Goal: Task Accomplishment & Management: Complete application form

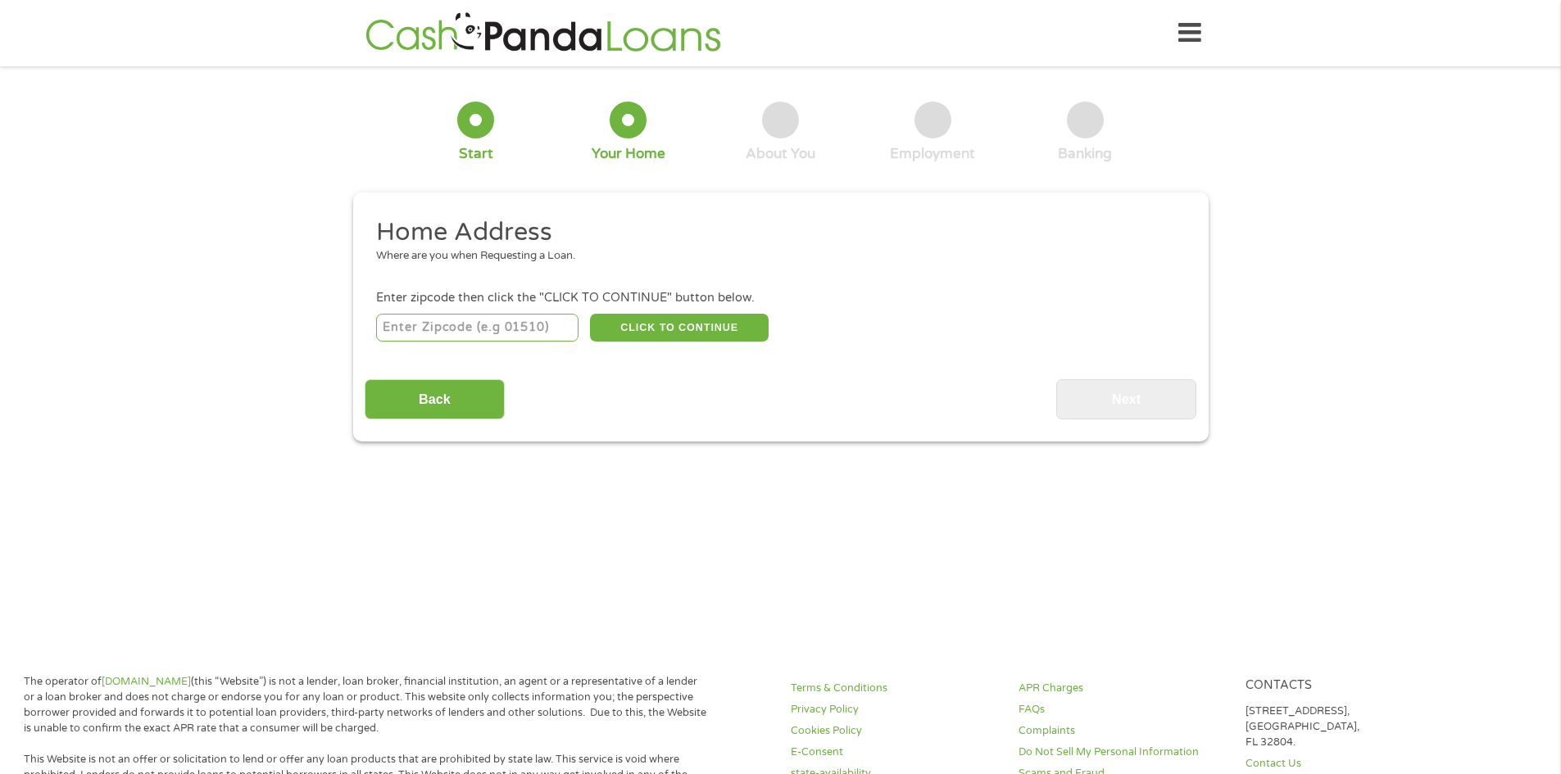
click at [479, 331] on input "number" at bounding box center [477, 328] width 202 height 28
type input "57401"
click at [721, 322] on button "CLICK TO CONTINUE" at bounding box center [679, 328] width 179 height 28
type input "57401"
type input "[GEOGRAPHIC_DATA]"
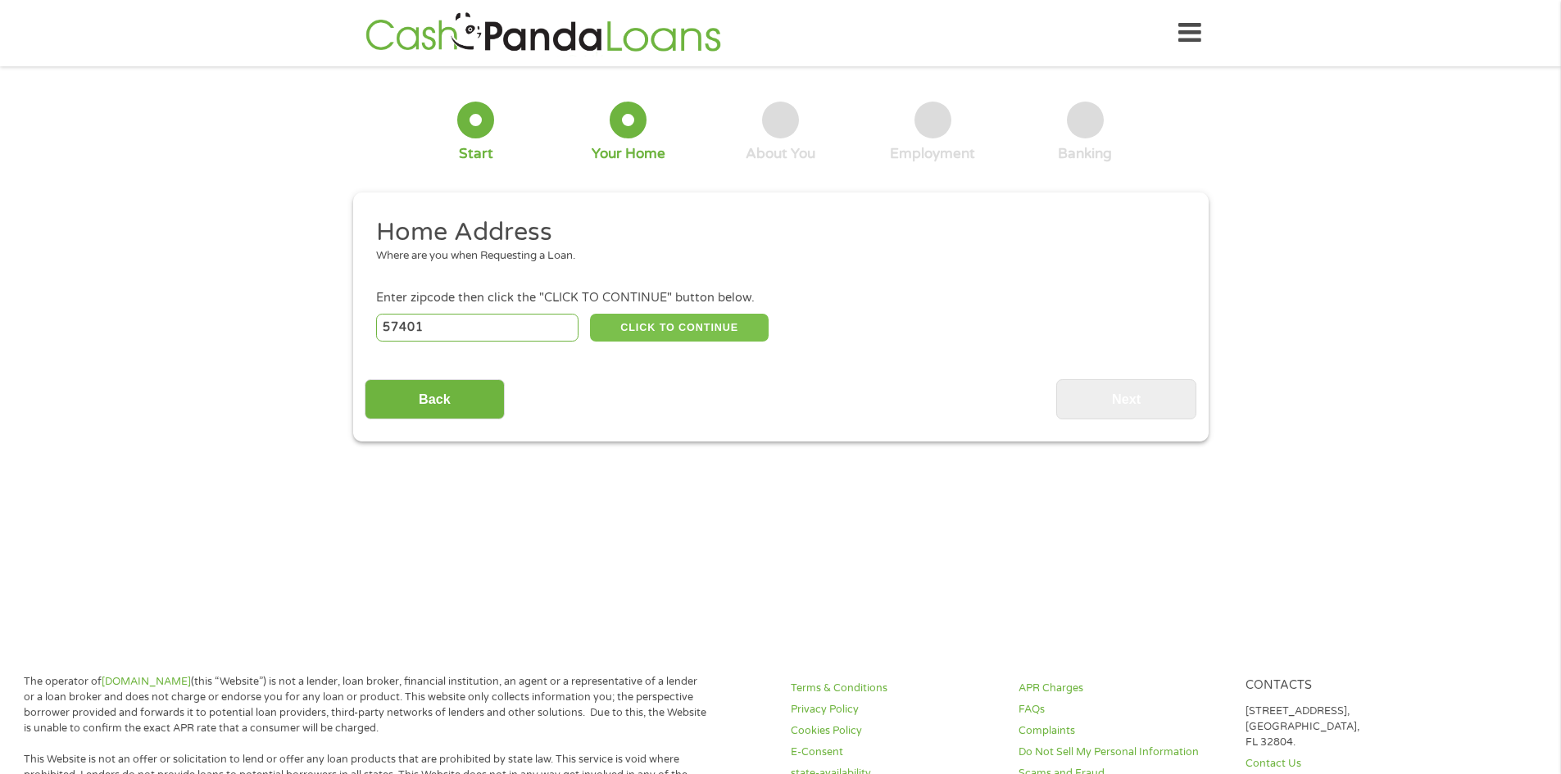
select select "[US_STATE]"
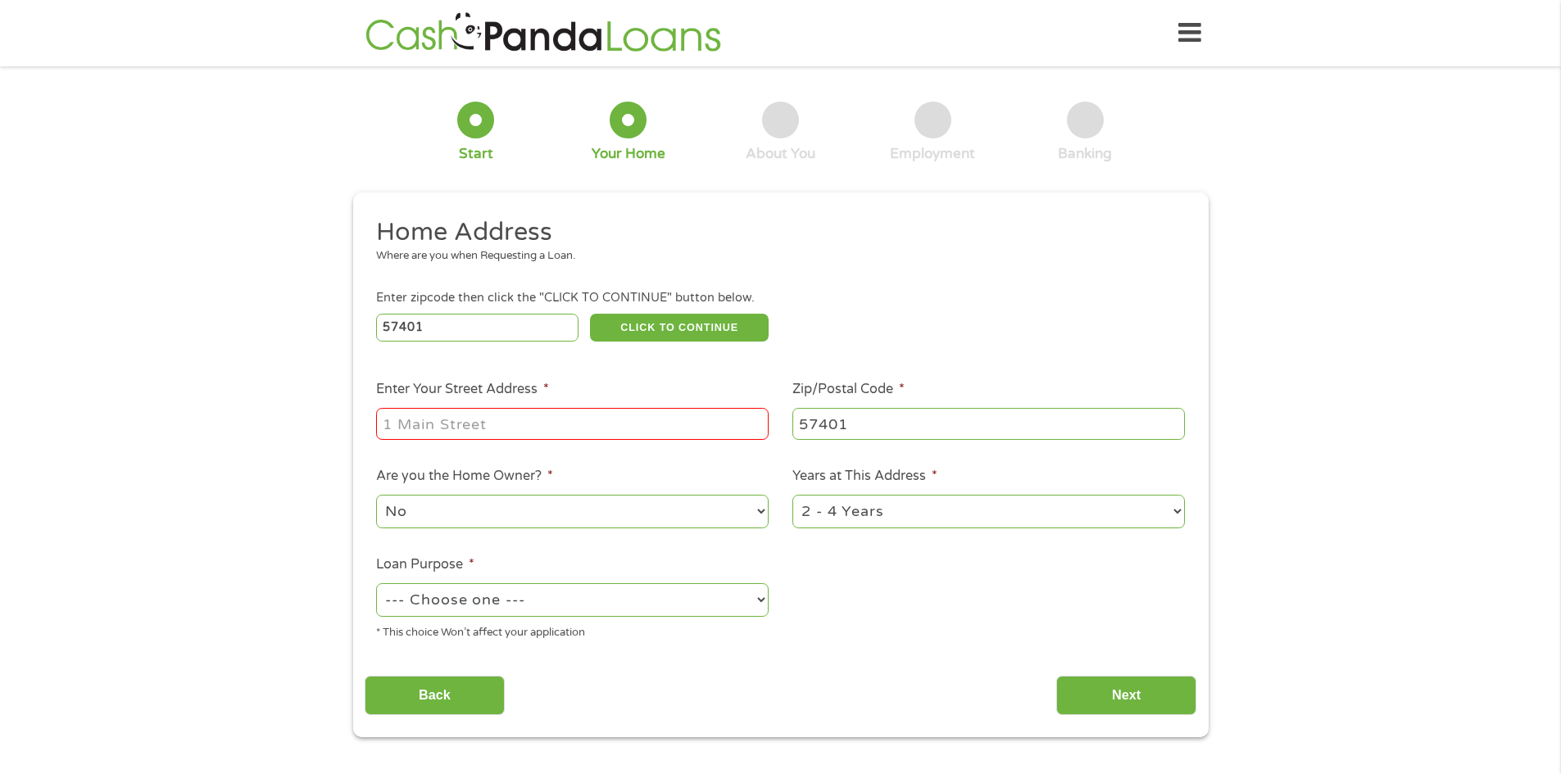
click at [579, 435] on input "Enter Your Street Address *" at bounding box center [572, 423] width 393 height 31
type input "[STREET_ADDRESS][PERSON_NAME]"
click at [1047, 517] on select "1 Year or less 1 - 2 Years 2 - 4 Years Over 4 Years" at bounding box center [989, 512] width 393 height 34
select select "60months"
click at [793, 498] on select "1 Year or less 1 - 2 Years 2 - 4 Years Over 4 Years" at bounding box center [989, 512] width 393 height 34
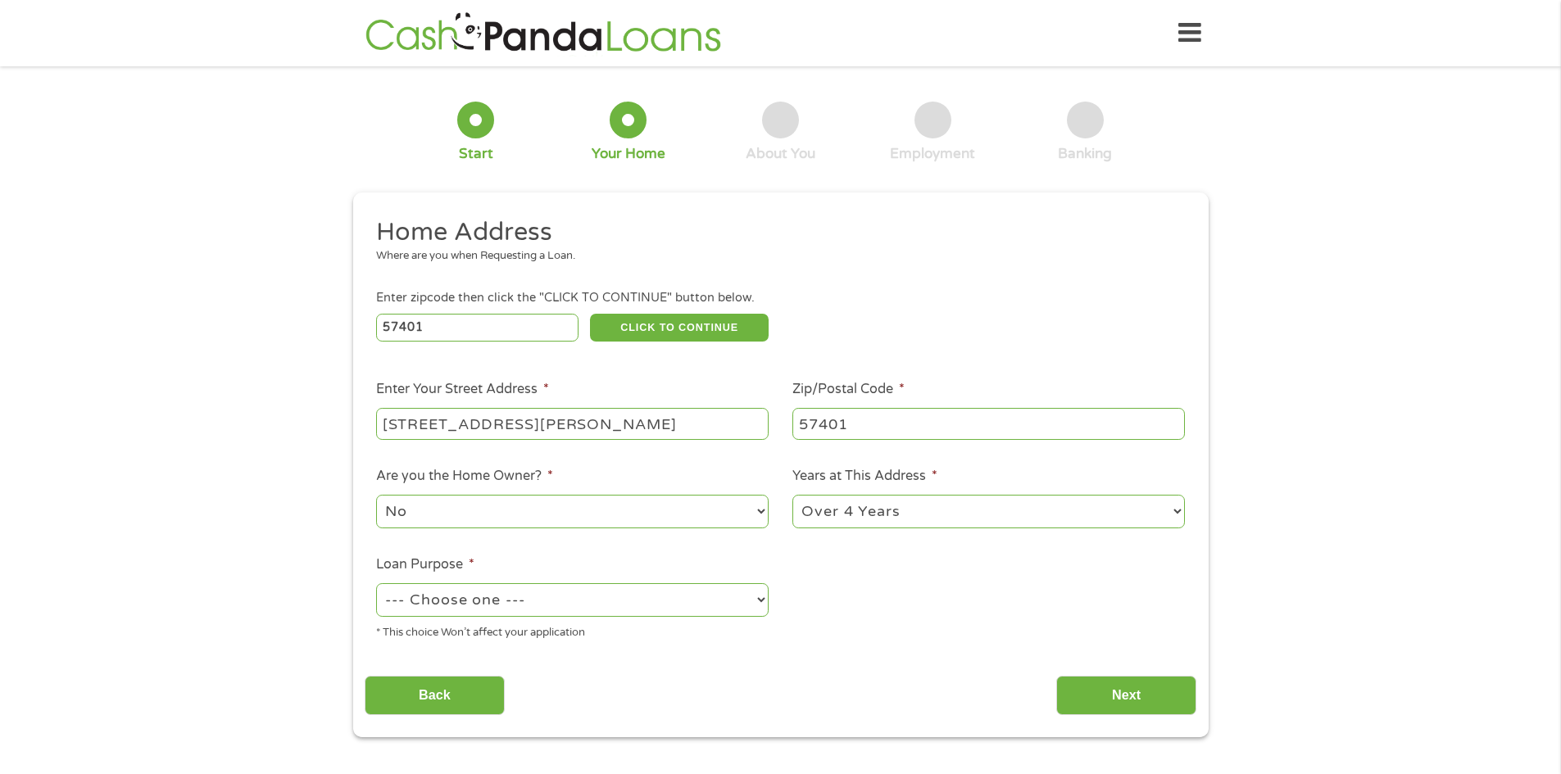
click at [719, 604] on select "--- Choose one --- Pay Bills Debt Consolidation Home Improvement Major Purchase…" at bounding box center [572, 601] width 393 height 34
select select "homeimprovement"
click at [376, 587] on select "--- Choose one --- Pay Bills Debt Consolidation Home Improvement Major Purchase…" at bounding box center [572, 601] width 393 height 34
click at [1070, 698] on input "Next" at bounding box center [1126, 696] width 140 height 40
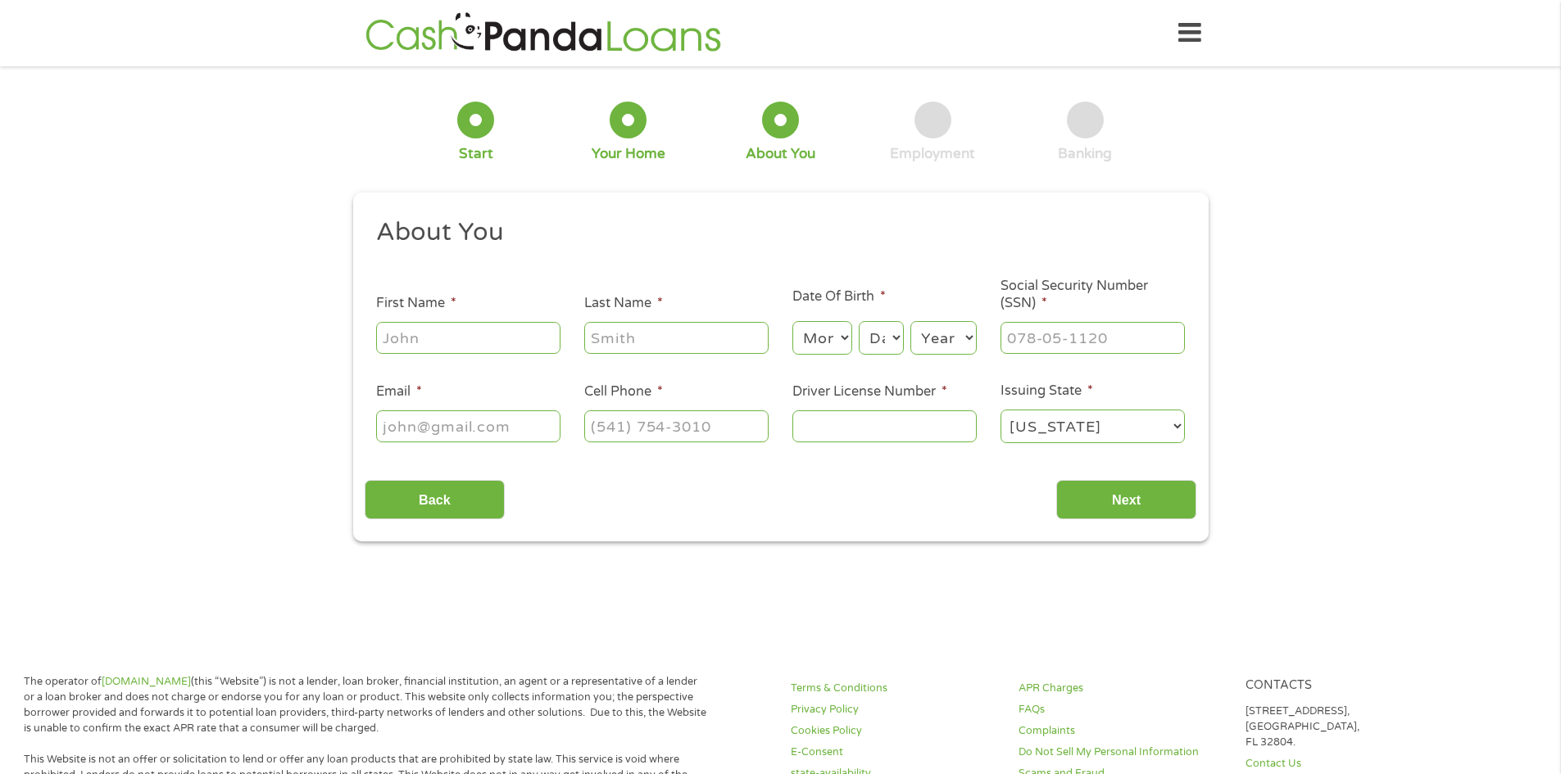
click at [502, 339] on input "First Name *" at bounding box center [468, 337] width 184 height 31
type input "austin"
type input "[PERSON_NAME]"
select select "2"
select select "9"
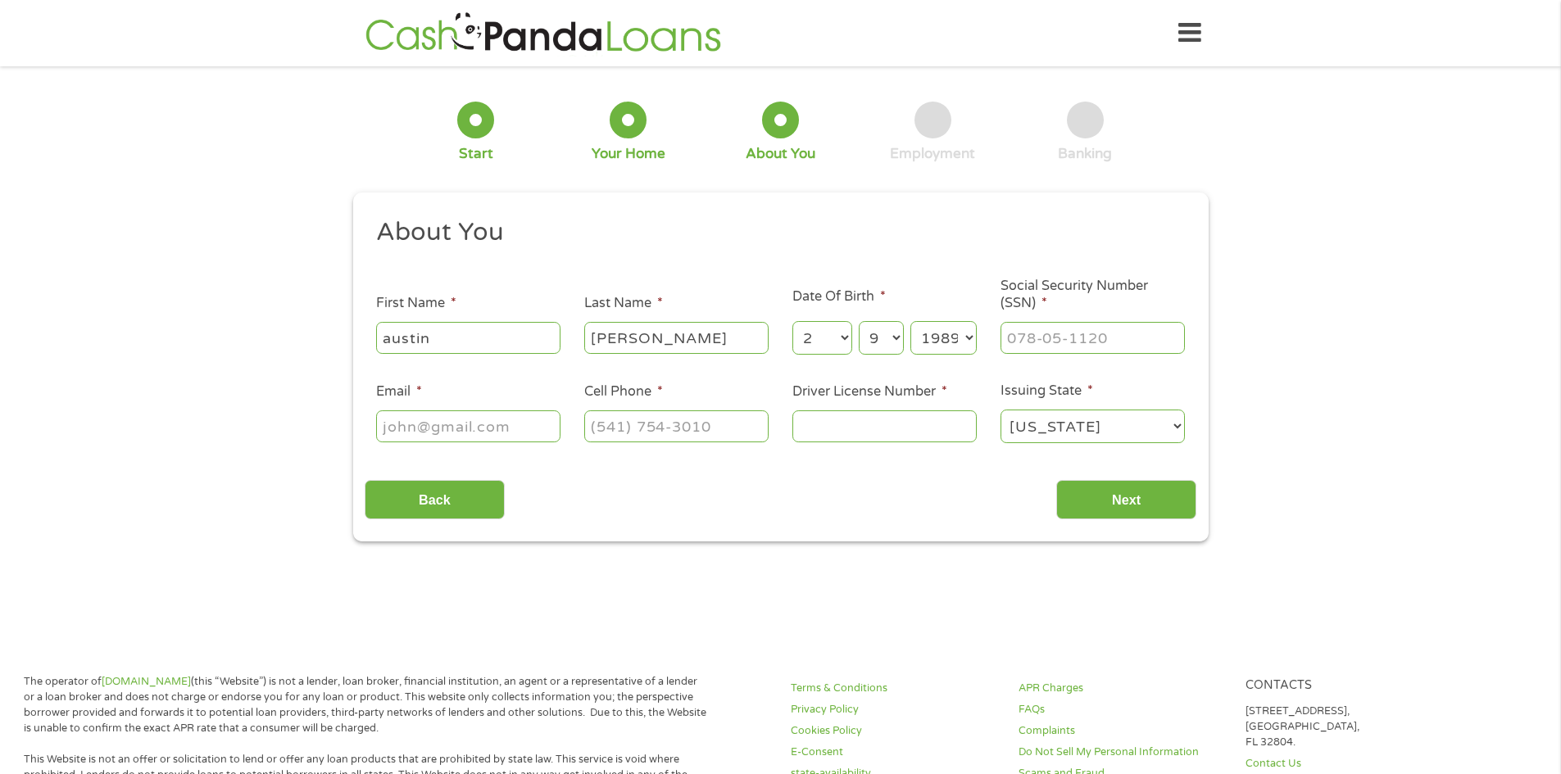
select select "1980"
click at [1016, 337] on input "___-__-____" at bounding box center [1093, 337] width 184 height 31
type input "504-08-1808"
click at [536, 426] on input "Email *" at bounding box center [468, 426] width 184 height 31
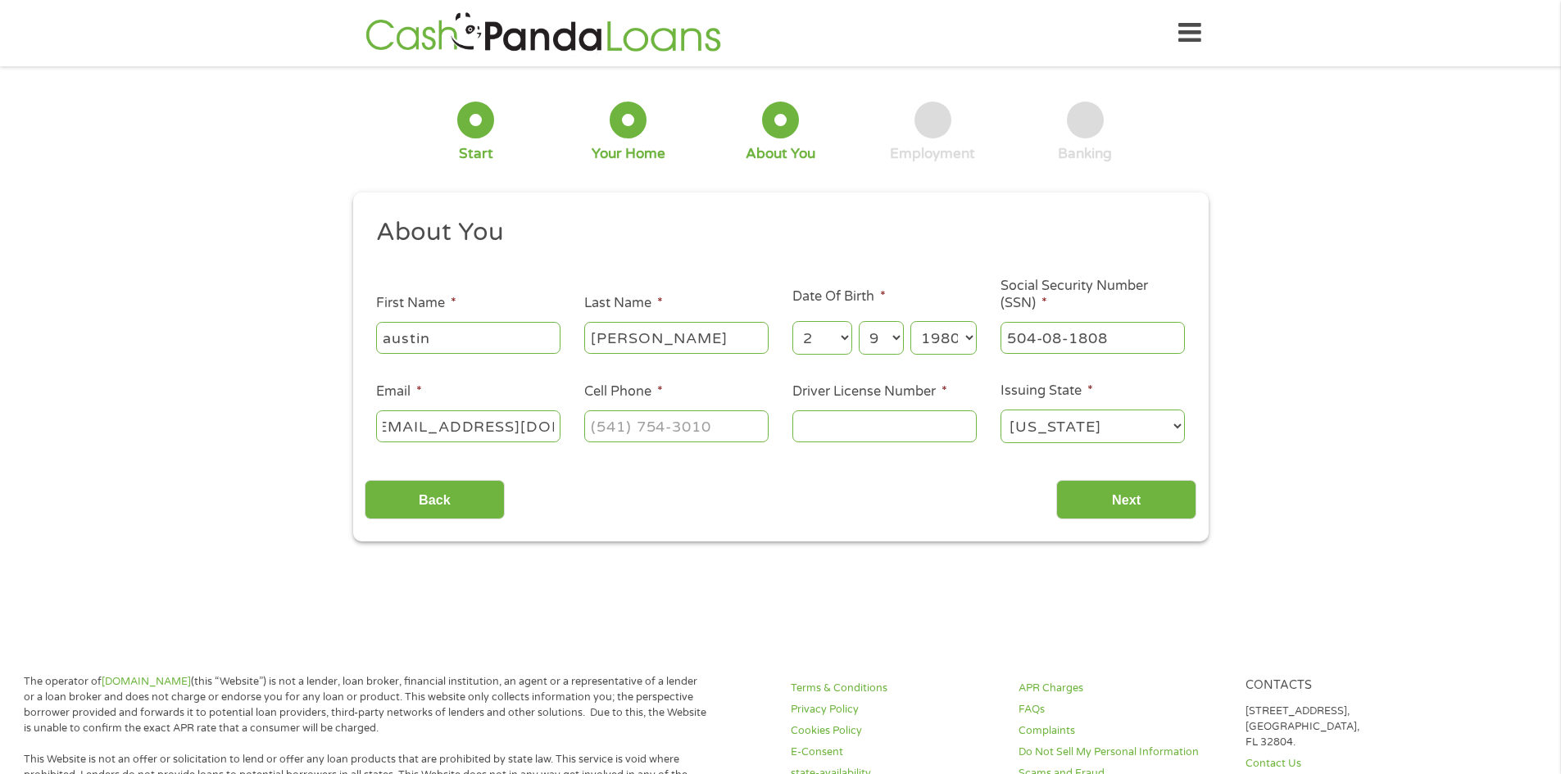
type input "[EMAIL_ADDRESS][DOMAIN_NAME]"
type input "[PHONE_NUMBER]"
click at [865, 432] on input "Driver License Number *" at bounding box center [885, 426] width 184 height 31
type input "007007020"
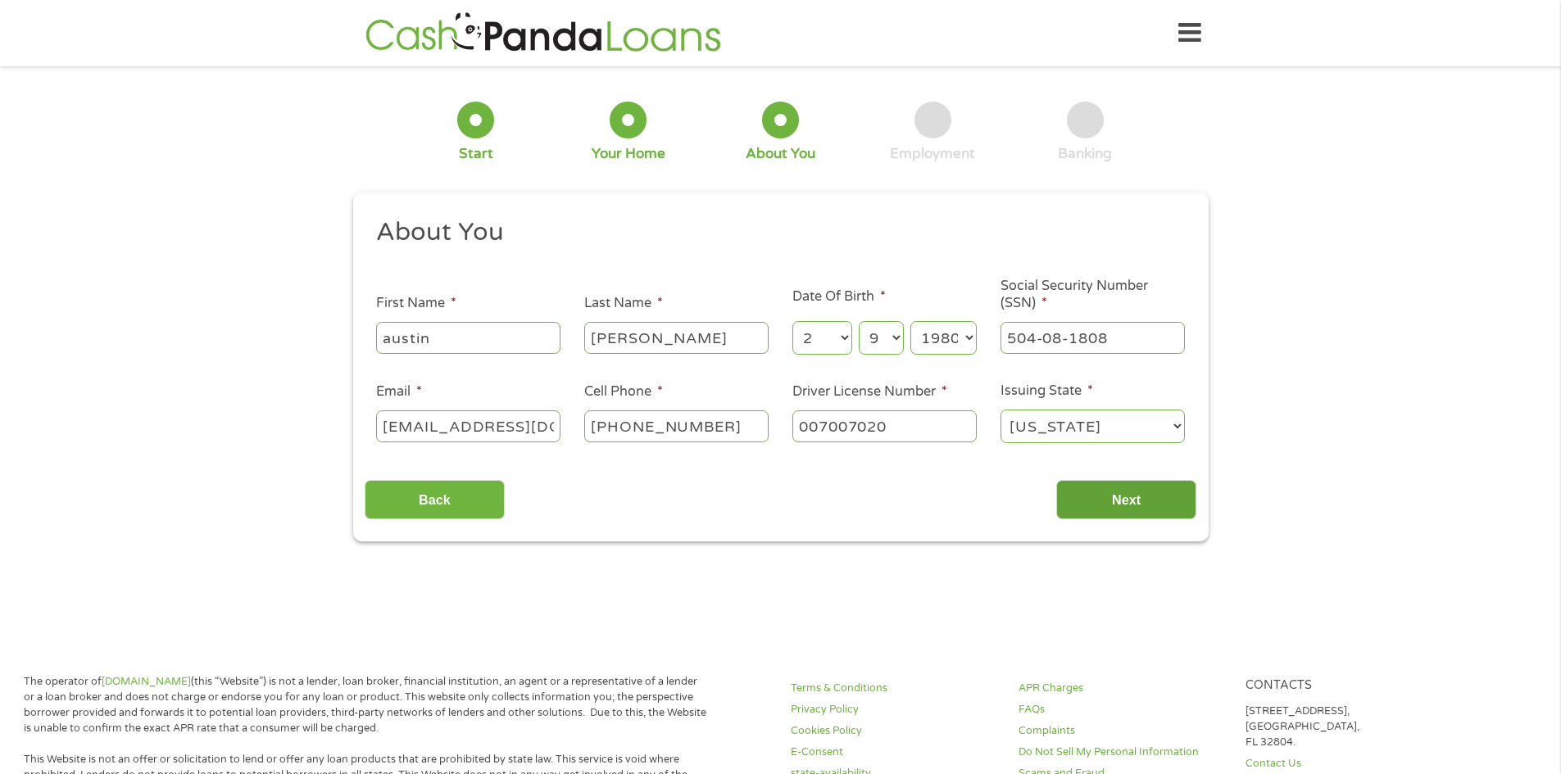
click at [1114, 504] on input "Next" at bounding box center [1126, 500] width 140 height 40
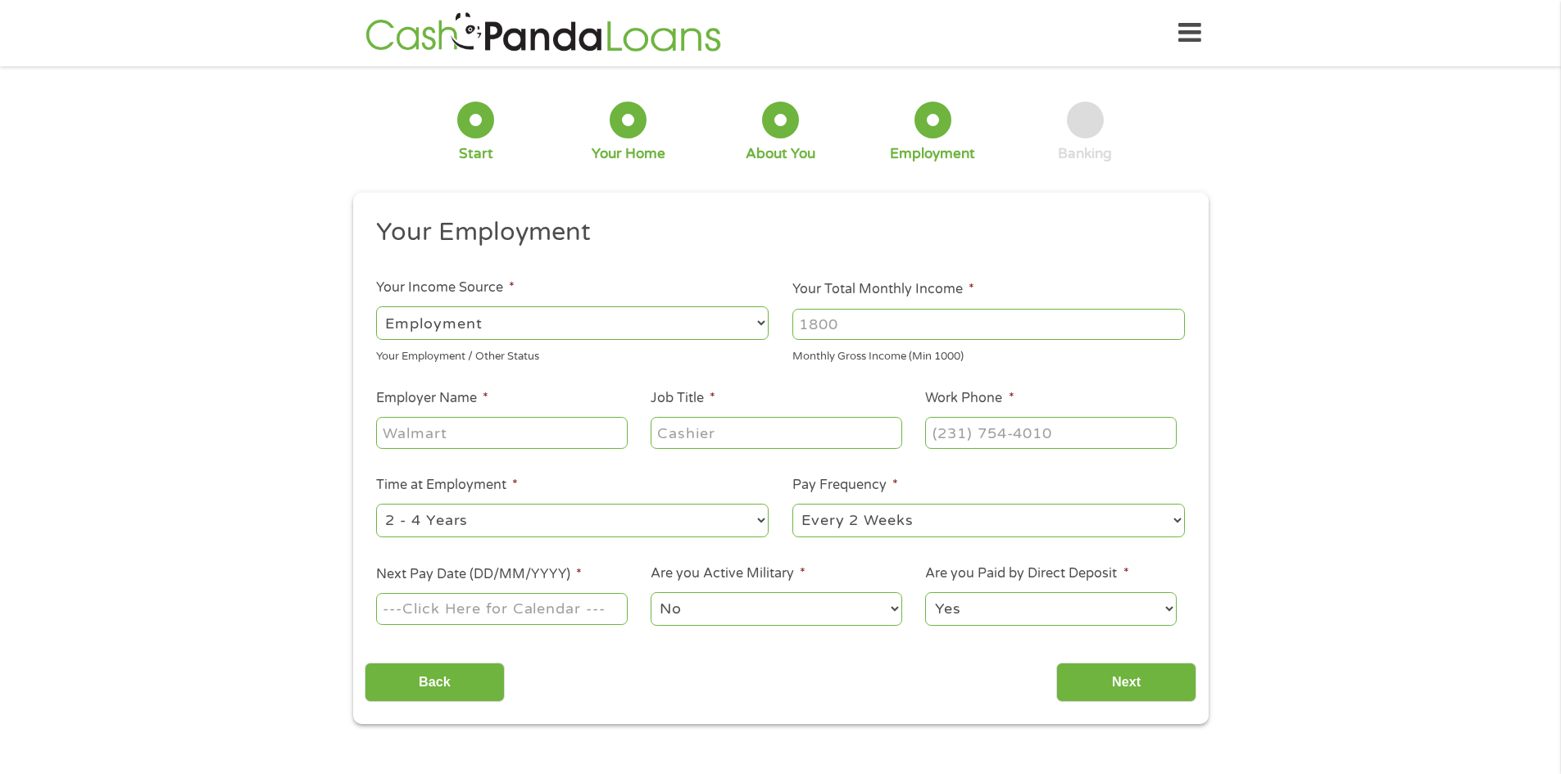
scroll to position [7, 7]
click at [888, 334] on input "Your Total Monthly Income *" at bounding box center [989, 324] width 393 height 31
type input "4500"
click at [475, 442] on input "Employer Name *" at bounding box center [501, 432] width 251 height 31
type input "demkota"
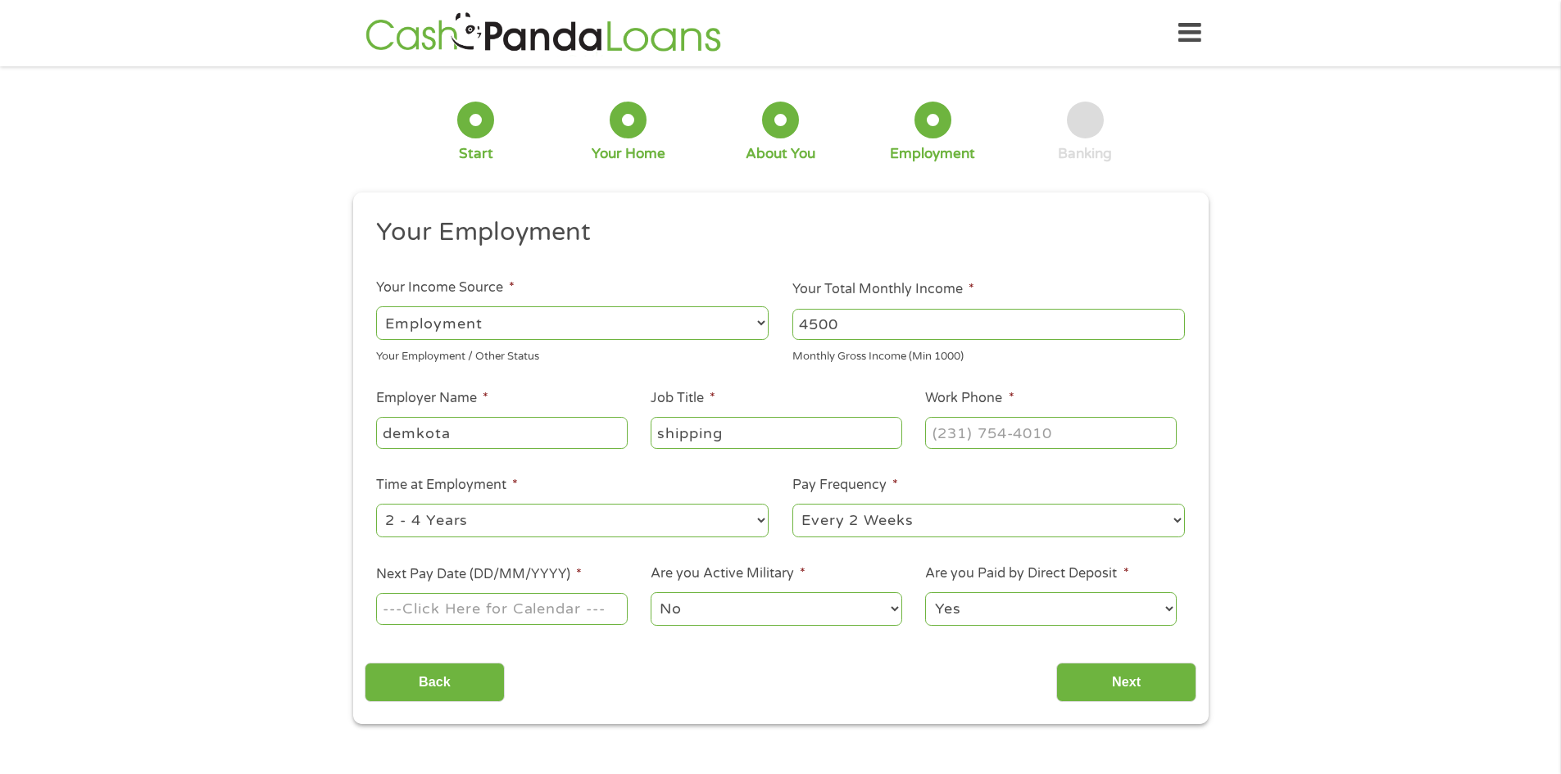
type input "shipping"
type input "[PHONE_NUMBER]"
click at [566, 619] on input "Next Pay Date (DD/MM/YYYY) *" at bounding box center [501, 608] width 251 height 31
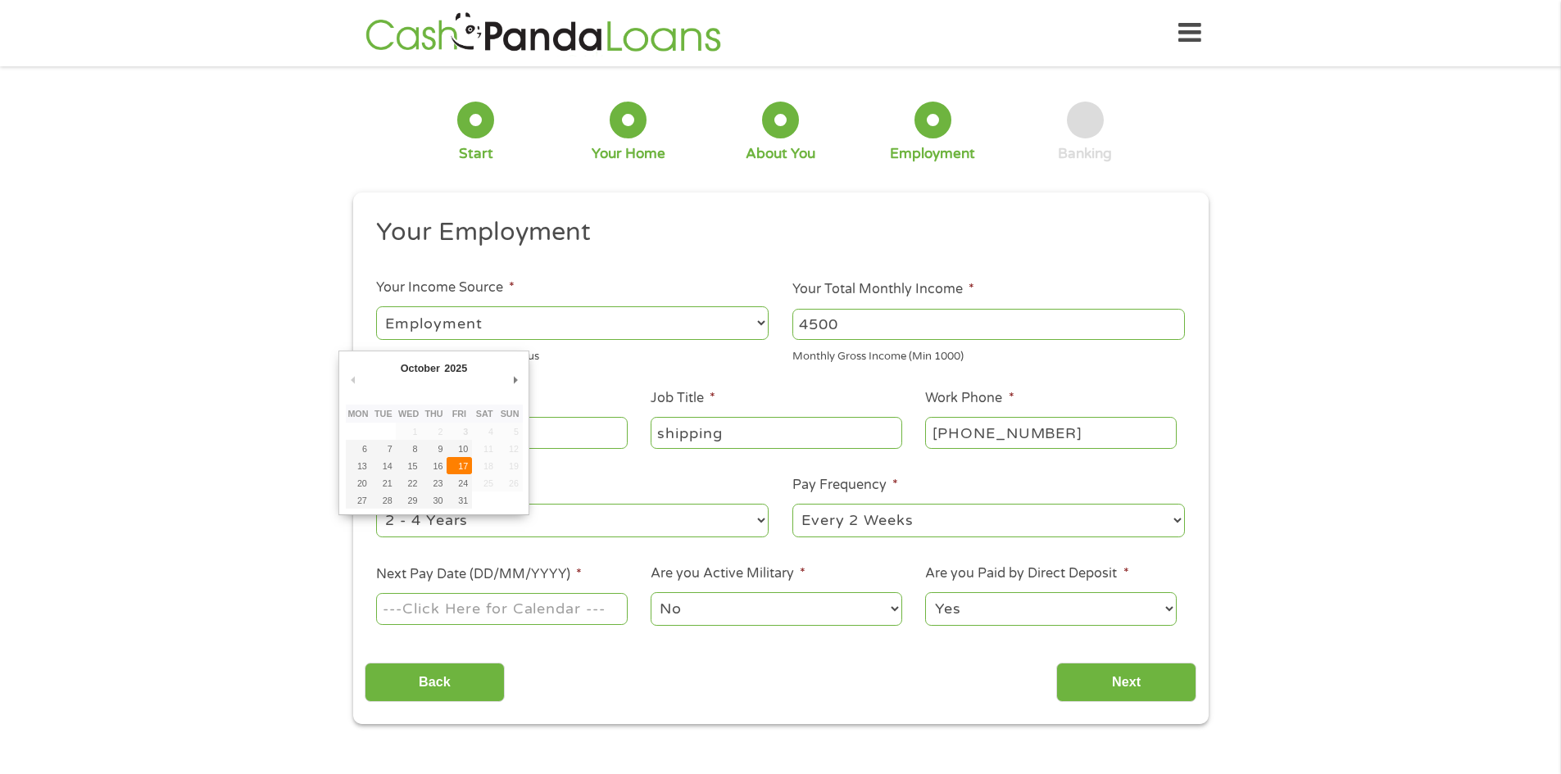
type input "[DATE]"
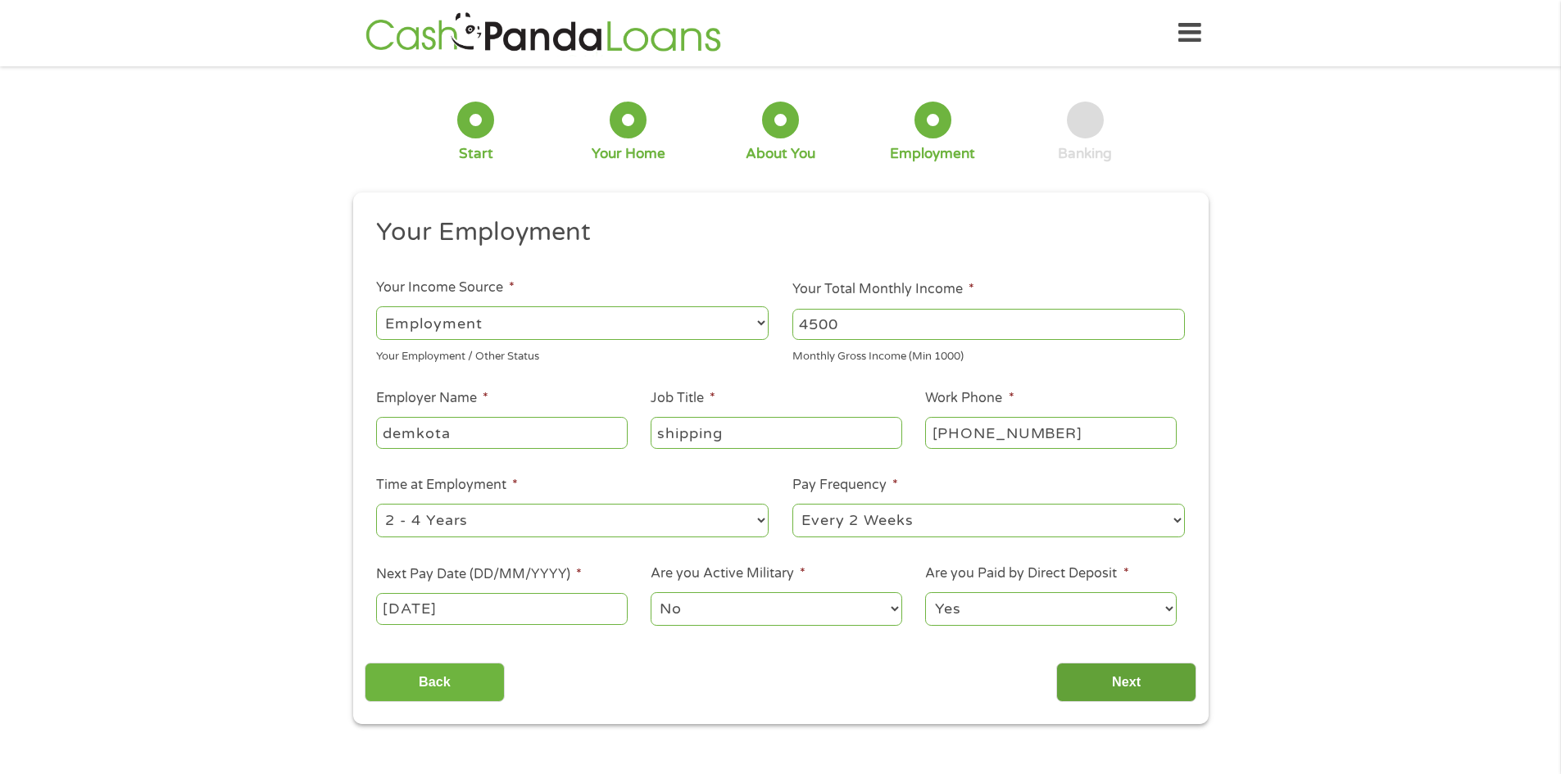
click at [1090, 678] on input "Next" at bounding box center [1126, 683] width 140 height 40
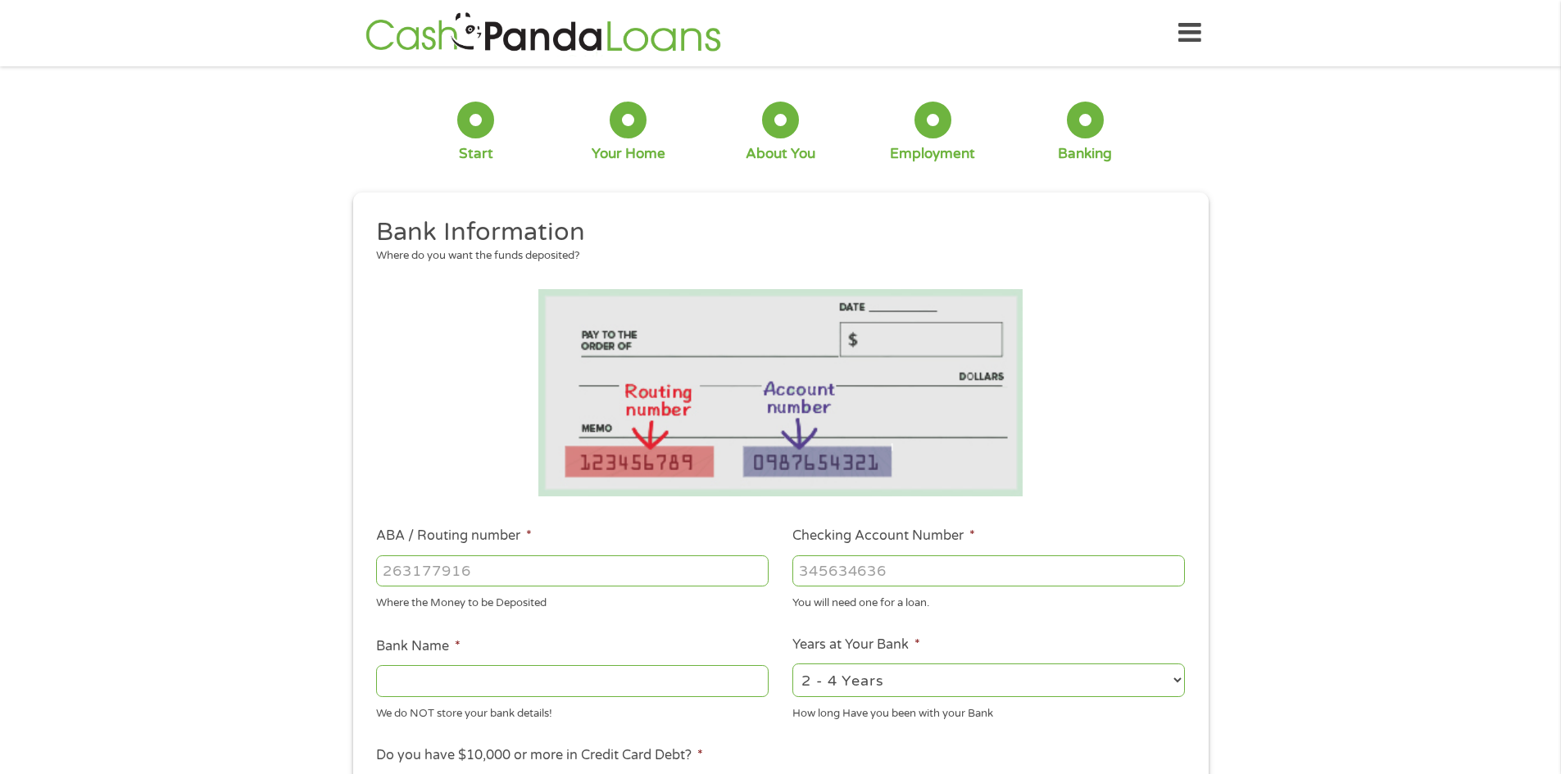
click at [529, 586] on input "ABA / Routing number *" at bounding box center [572, 571] width 393 height 31
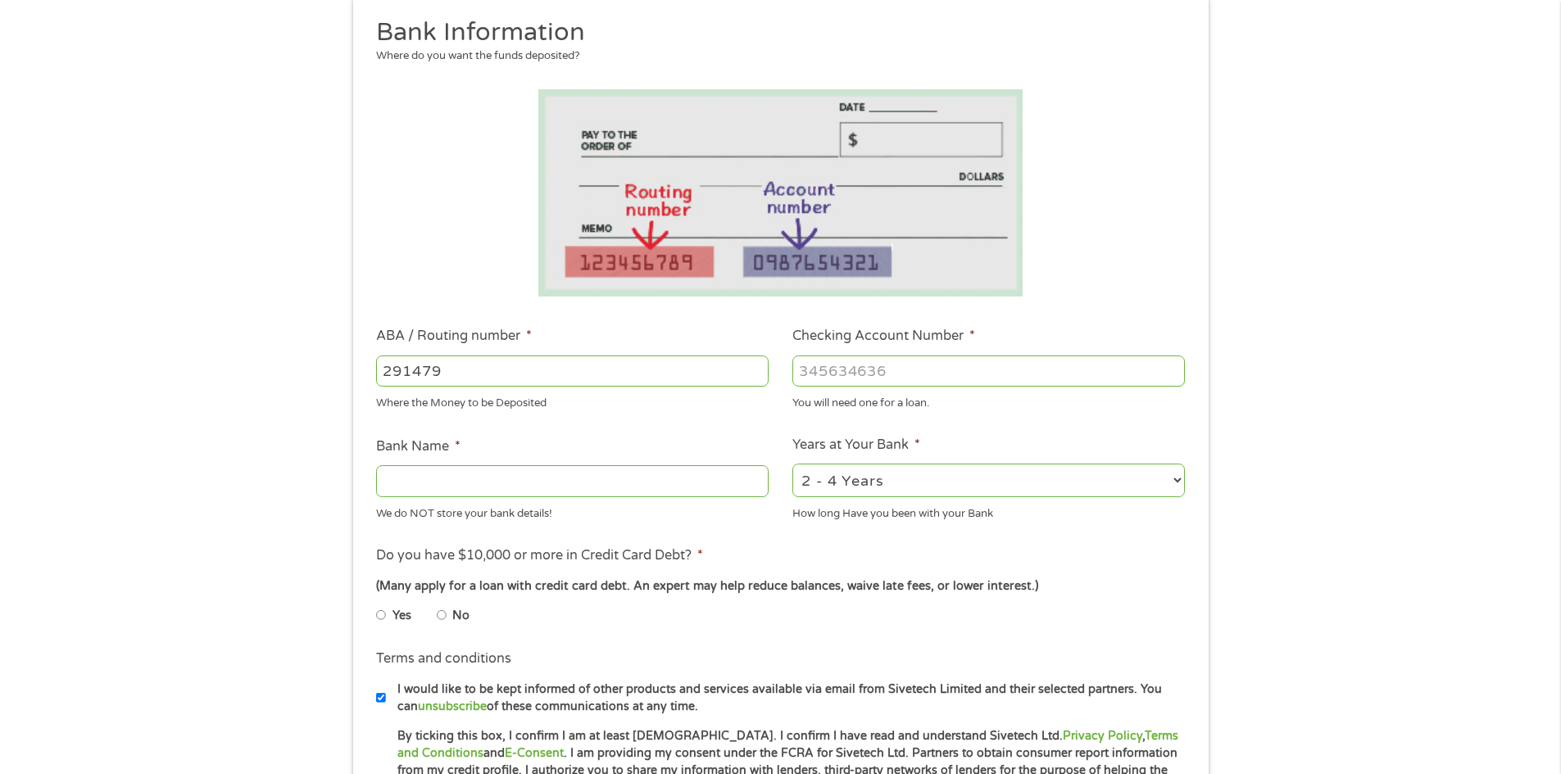
scroll to position [243, 0]
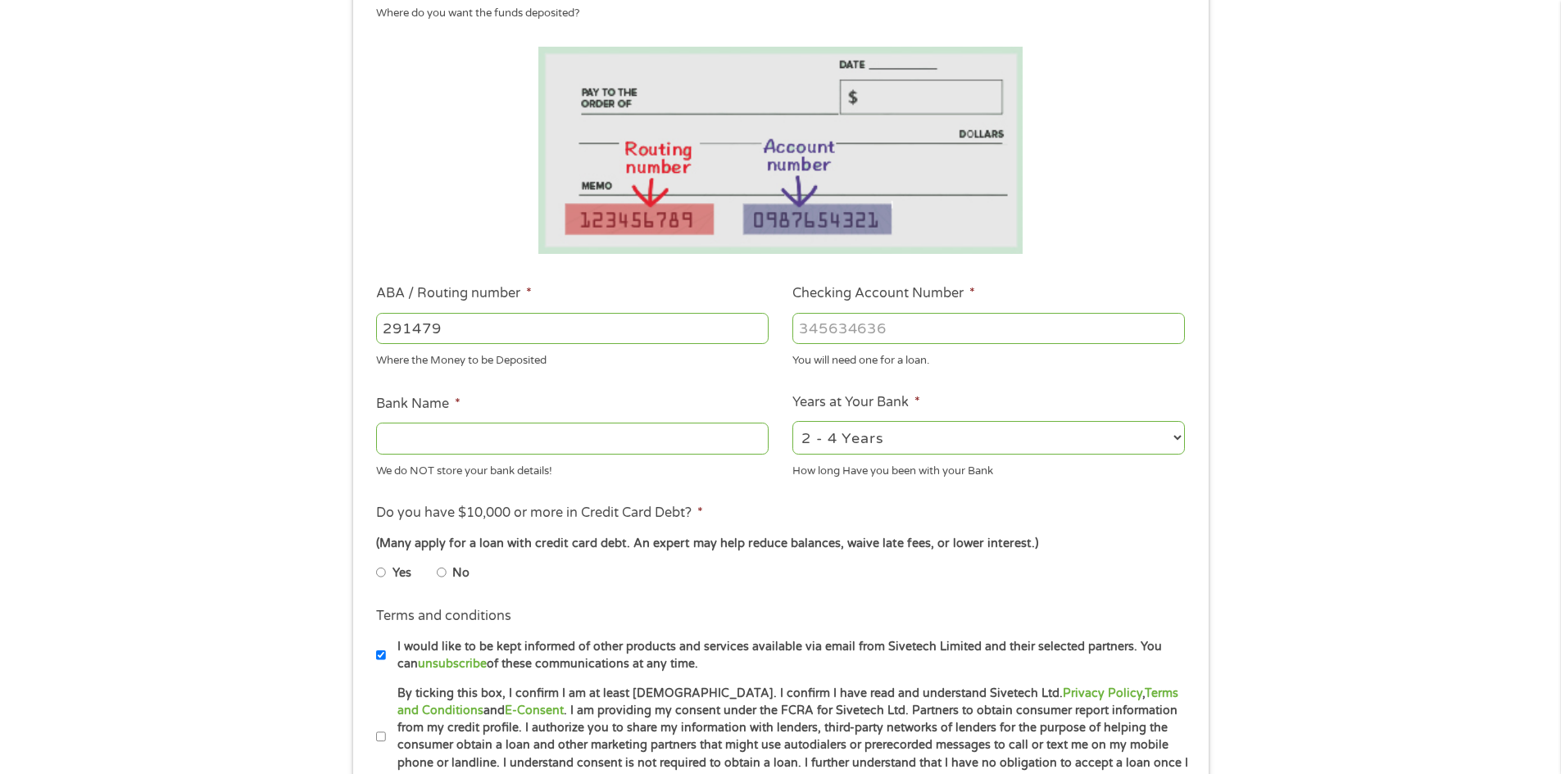
type input "291479"
click at [941, 338] on input "Checking Account Number *" at bounding box center [989, 328] width 393 height 31
type input "134602014"
click at [452, 446] on input "Bank Name *" at bounding box center [572, 438] width 393 height 31
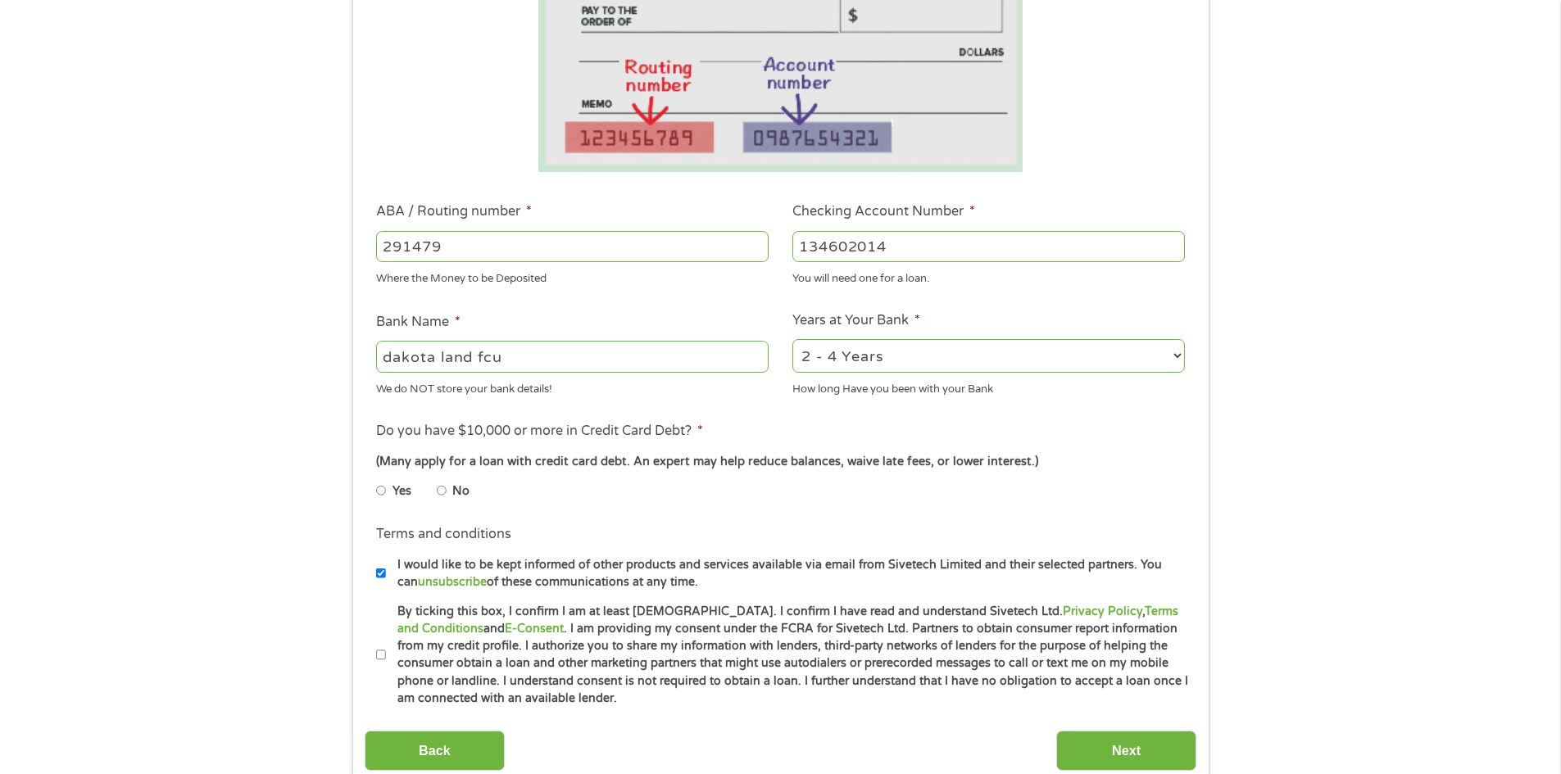
type input "dakota land fcu"
click at [443, 495] on input "No" at bounding box center [442, 491] width 10 height 26
radio input "true"
click at [383, 656] on input "By ticking this box, I confirm I am at least [DEMOGRAPHIC_DATA]. I confirm I ha…" at bounding box center [381, 656] width 10 height 26
checkbox input "true"
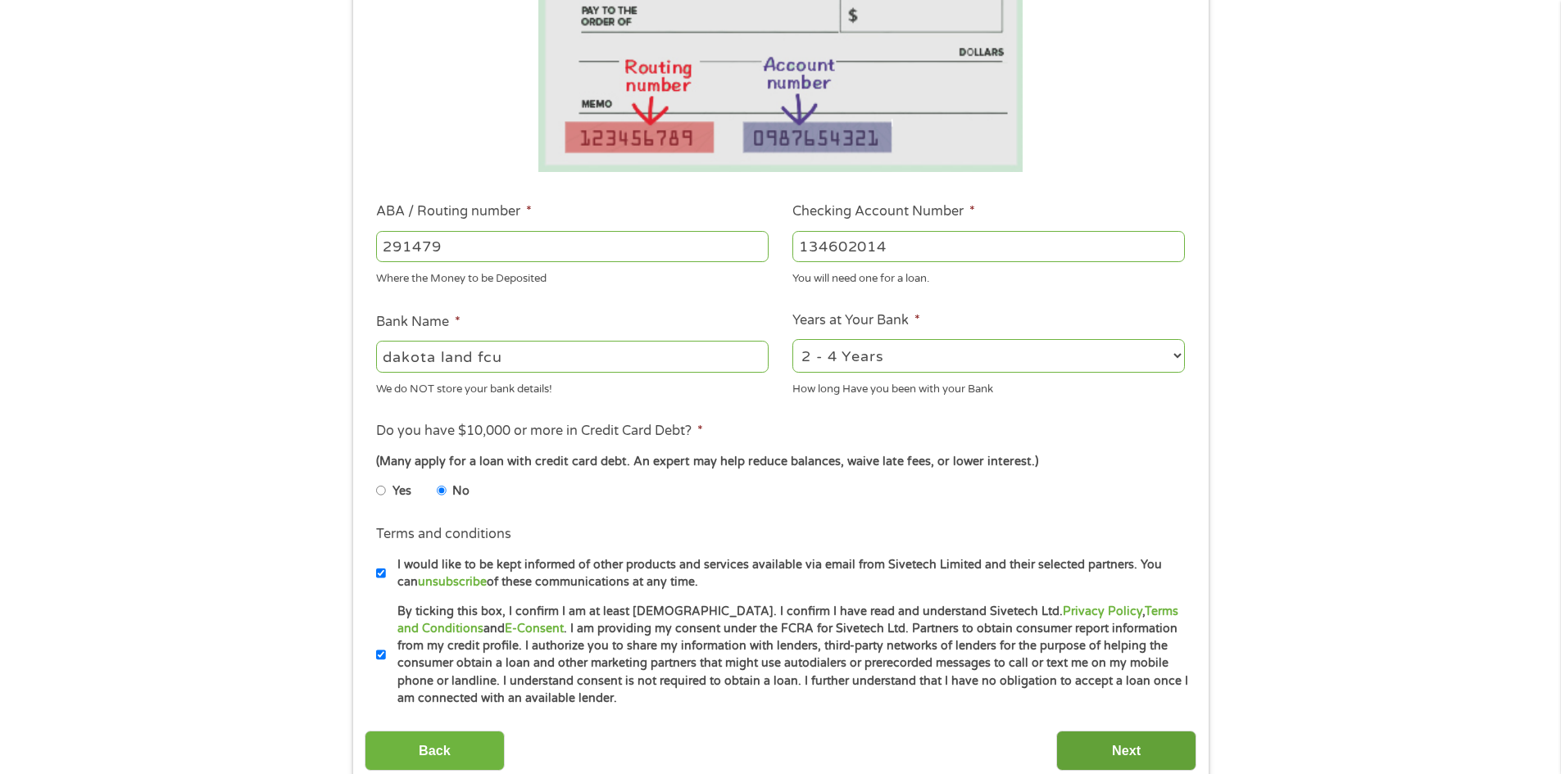
click at [1091, 753] on input "Next" at bounding box center [1126, 751] width 140 height 40
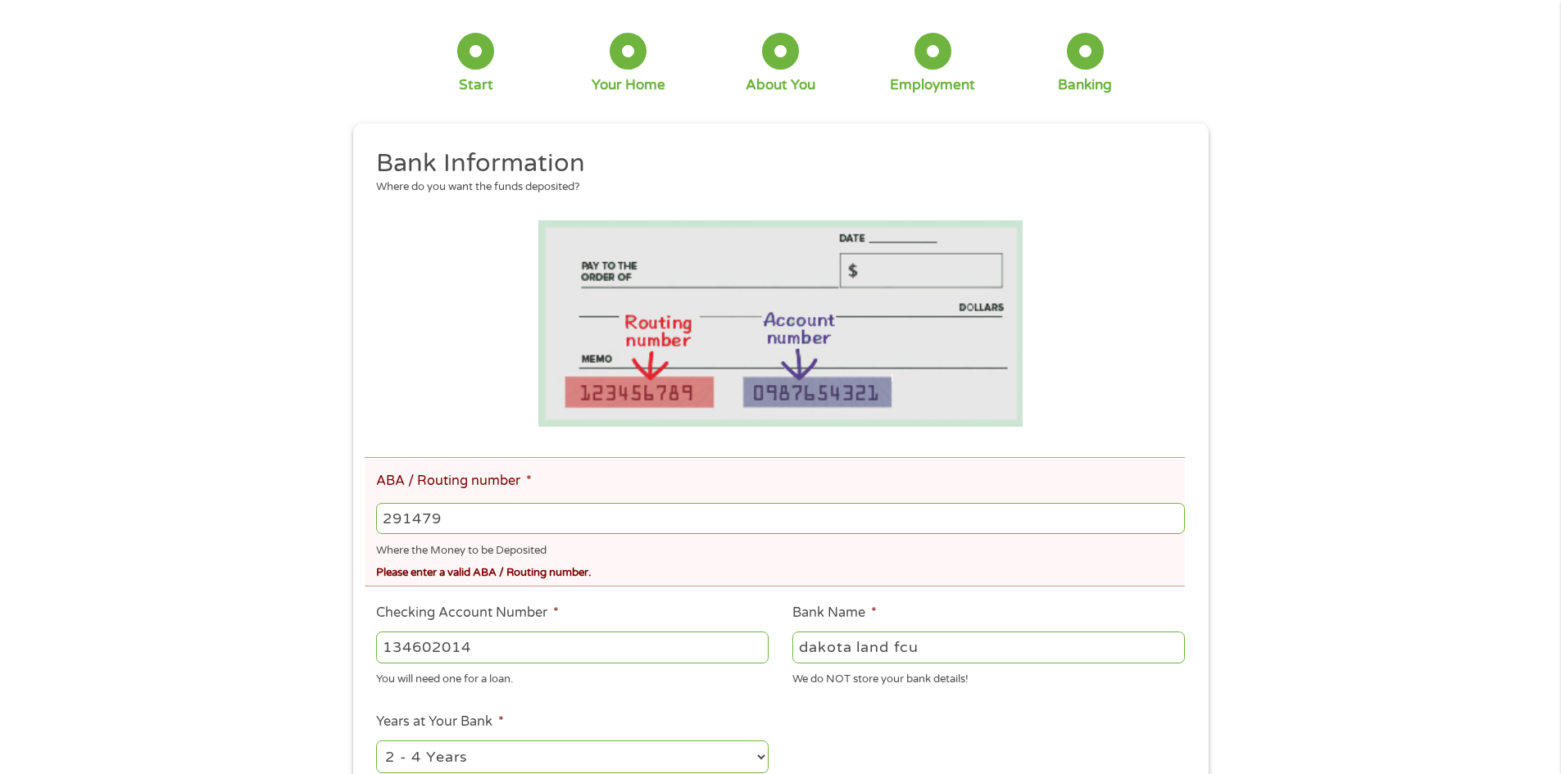
scroll to position [164, 0]
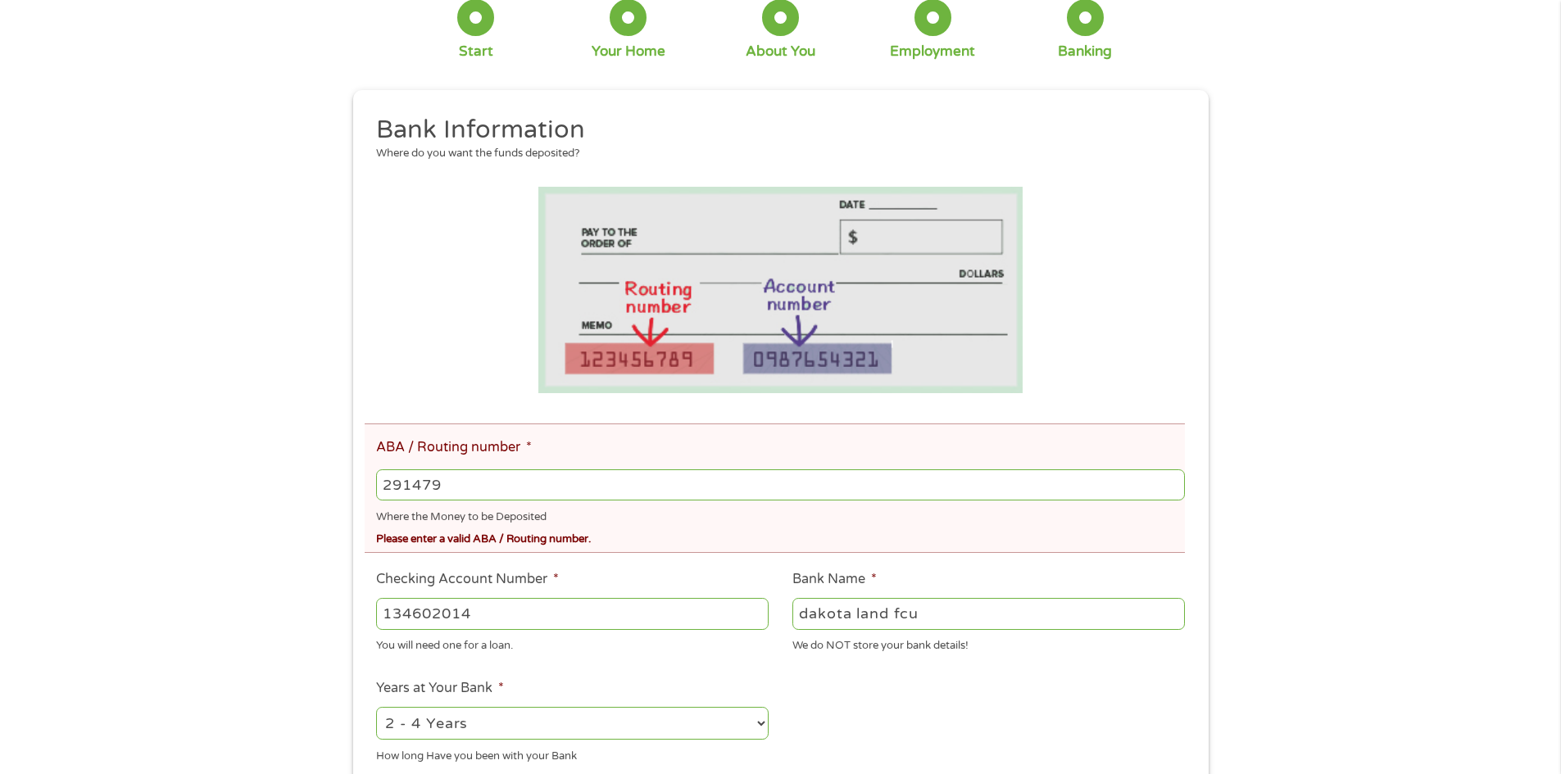
click at [479, 481] on input "291479" at bounding box center [780, 485] width 808 height 31
type input "291479356"
type input "DAKOTALAND FEDERAL CR UN"
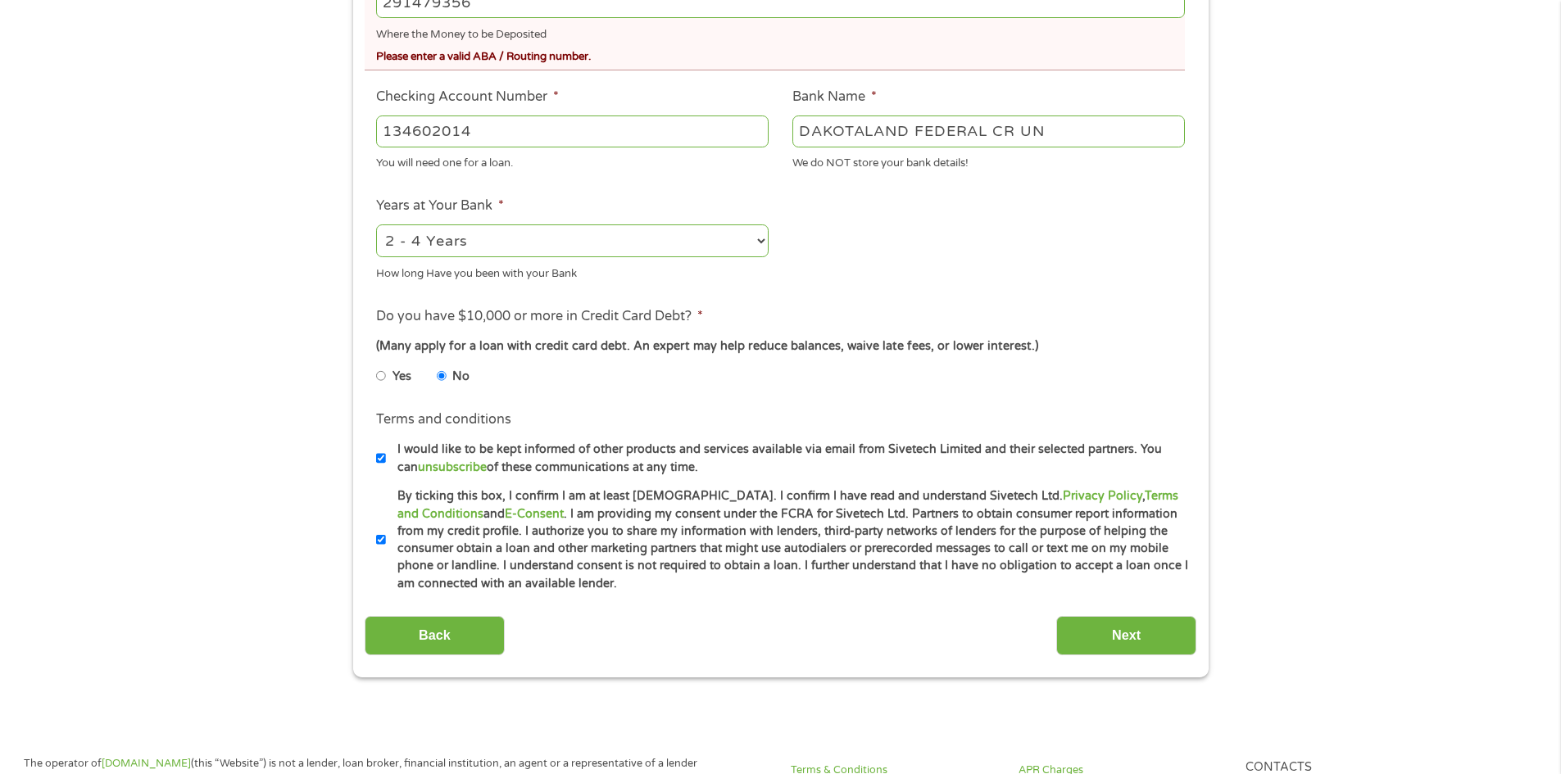
scroll to position [656, 0]
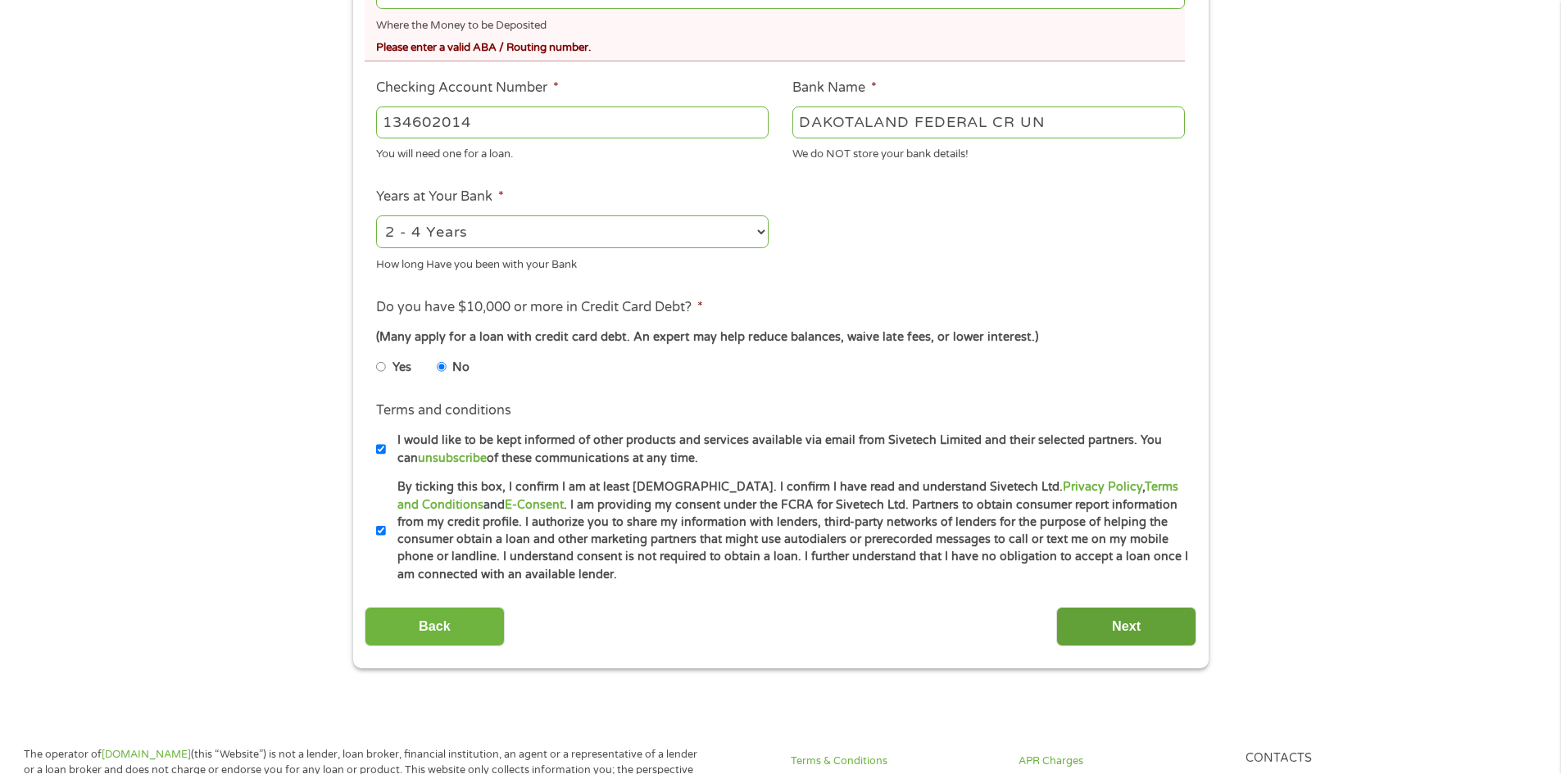
type input "291479356"
click at [1109, 640] on input "Next" at bounding box center [1126, 627] width 140 height 40
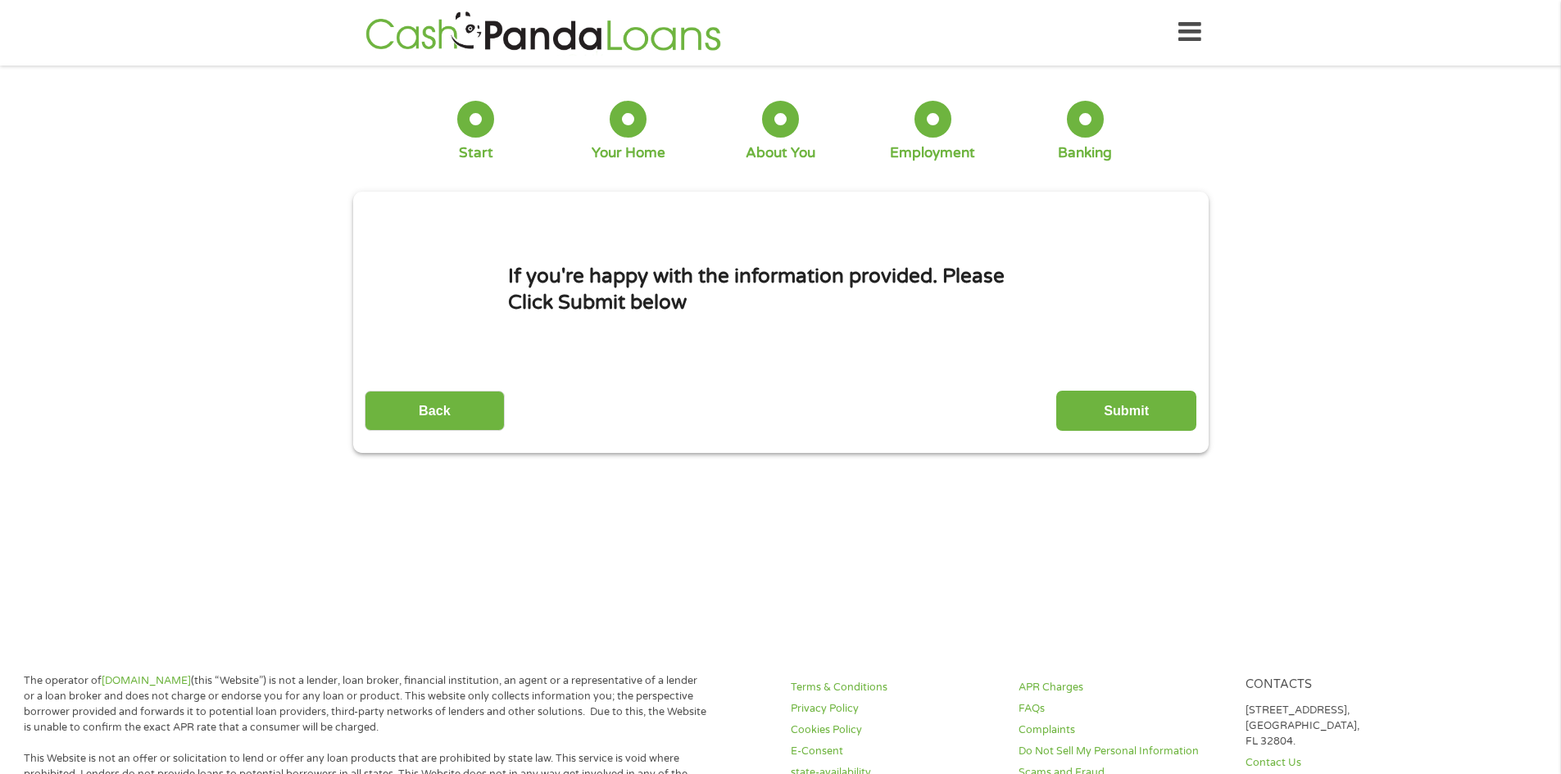
scroll to position [0, 0]
click at [1094, 404] on input "Submit" at bounding box center [1126, 412] width 140 height 40
